Goal: Task Accomplishment & Management: Manage account settings

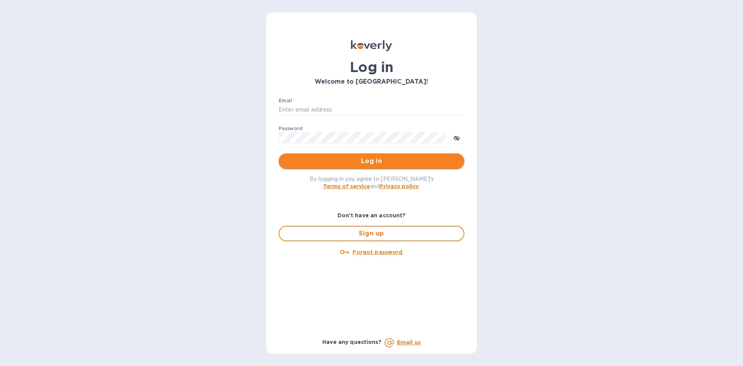
type input "[EMAIL_ADDRESS][DOMAIN_NAME]"
click at [425, 165] on span "Log in" at bounding box center [371, 160] width 173 height 9
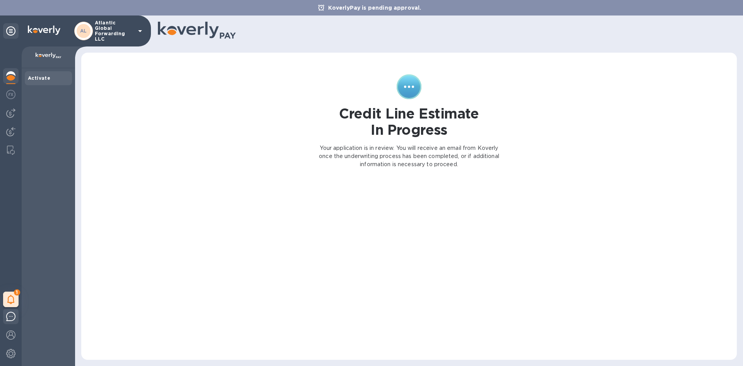
click at [8, 316] on img at bounding box center [10, 316] width 9 height 9
click at [15, 298] on div "1" at bounding box center [10, 298] width 15 height 15
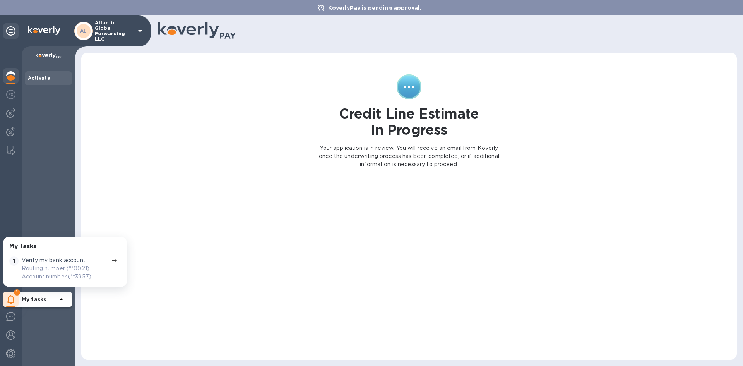
click at [43, 264] on p "Verify my bank account." at bounding box center [54, 260] width 65 height 8
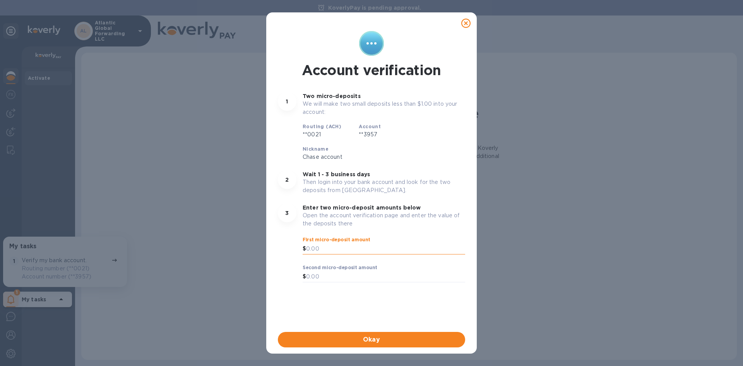
click at [339, 248] on input "text" at bounding box center [385, 249] width 159 height 12
click at [339, 243] on input "text" at bounding box center [385, 249] width 159 height 12
type input "0.02"
drag, startPoint x: 321, startPoint y: 276, endPoint x: 294, endPoint y: 276, distance: 27.1
click at [294, 276] on div "3 Enter two micro-deposit amounts below Open the account verification page and …" at bounding box center [371, 248] width 197 height 98
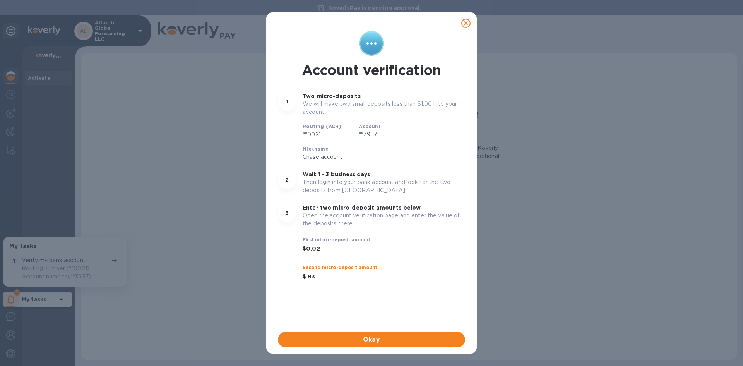
type input "0.93"
click at [391, 295] on div "3 Enter two micro-deposit amounts below Open the account verification page and …" at bounding box center [371, 248] width 197 height 98
click at [398, 335] on span "Okay" at bounding box center [371, 339] width 175 height 9
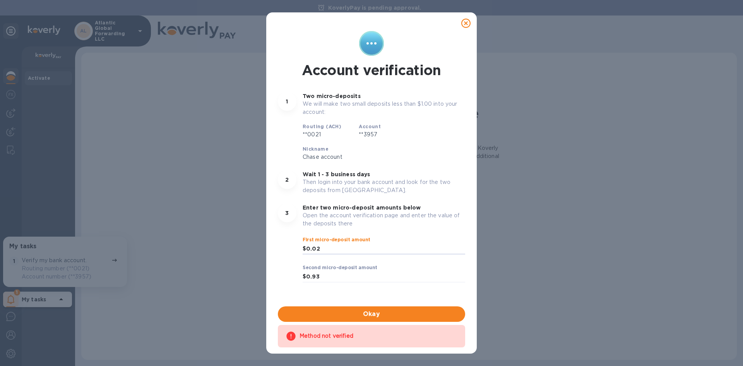
drag, startPoint x: 347, startPoint y: 250, endPoint x: 242, endPoint y: 236, distance: 105.8
click at [245, 241] on div "Account verification 1 Two micro-deposits We will make two small deposits less …" at bounding box center [371, 183] width 743 height 366
type input "0.48"
drag, startPoint x: 329, startPoint y: 276, endPoint x: 276, endPoint y: 277, distance: 53.4
click at [276, 277] on div "3 Enter two micro-deposit amounts below Open the account verification page and …" at bounding box center [371, 248] width 197 height 98
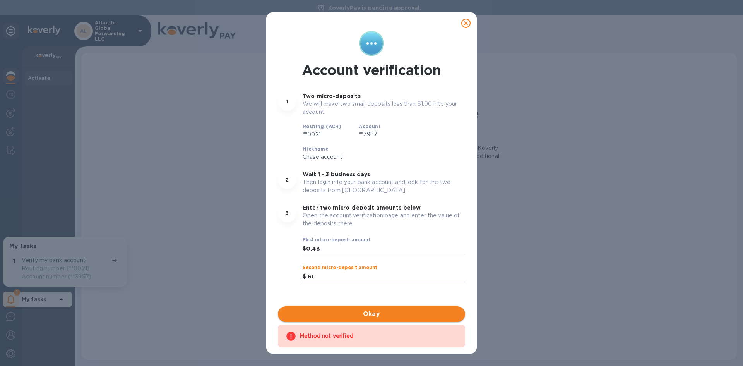
type input "0.61"
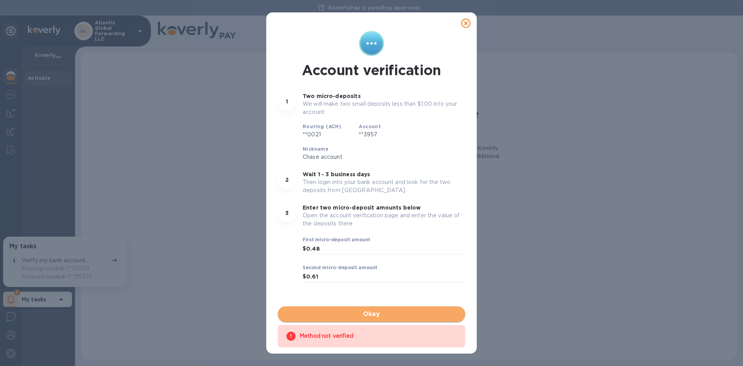
click at [371, 311] on span "Okay" at bounding box center [371, 313] width 175 height 9
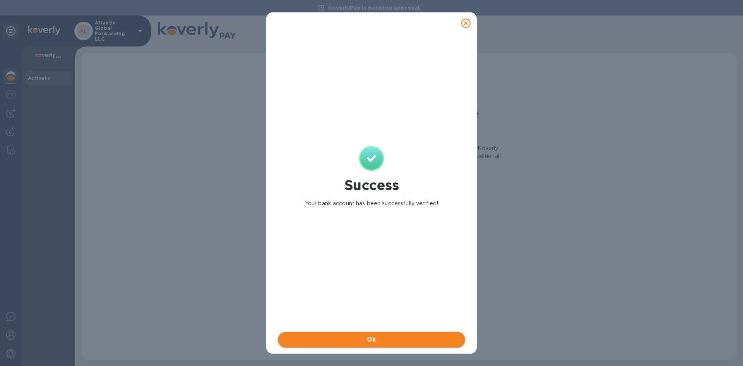
click at [373, 335] on span "Ok" at bounding box center [371, 339] width 175 height 9
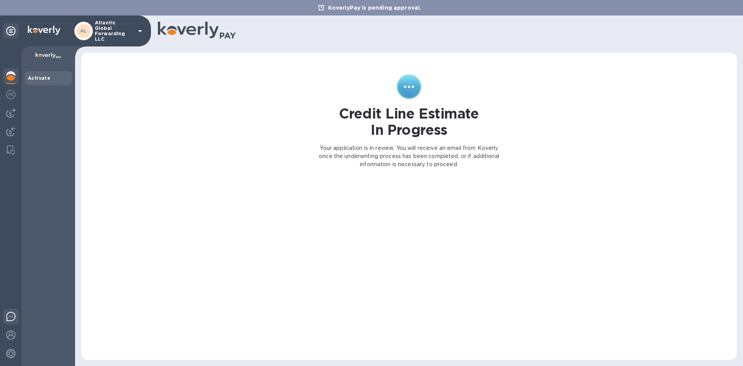
click at [10, 318] on img at bounding box center [10, 316] width 9 height 9
